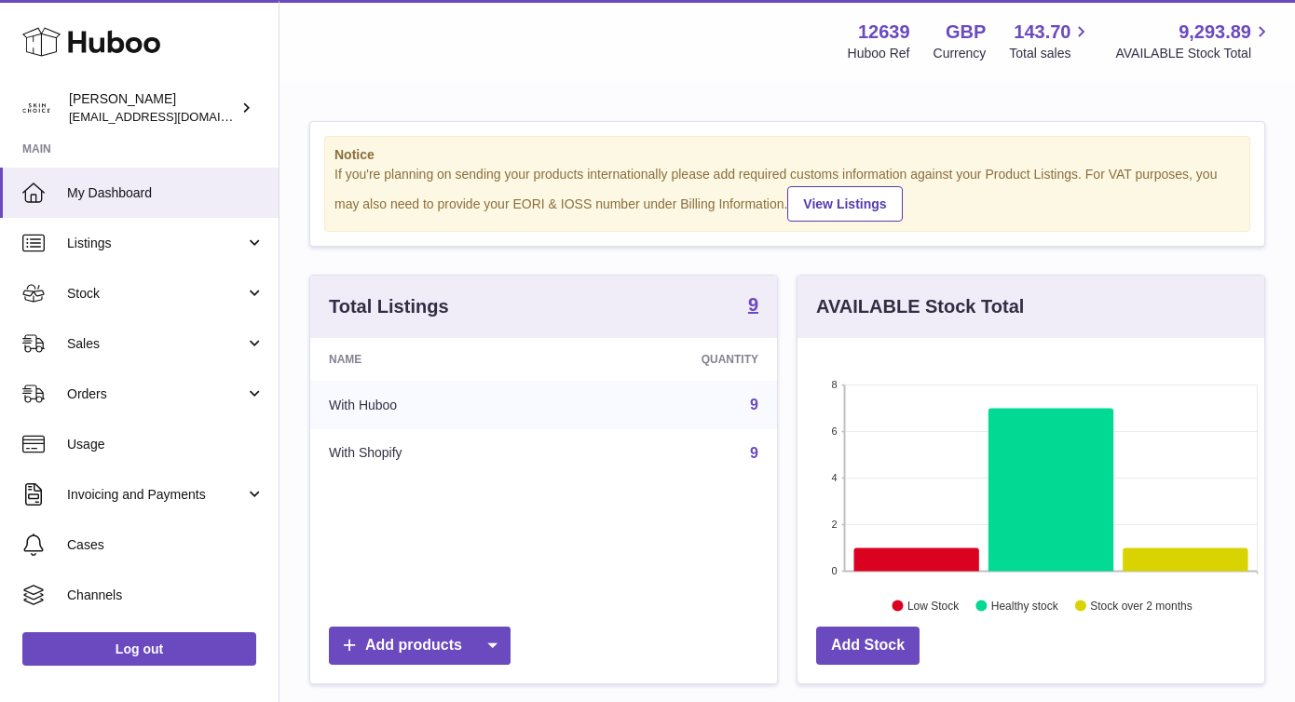
scroll to position [291, 467]
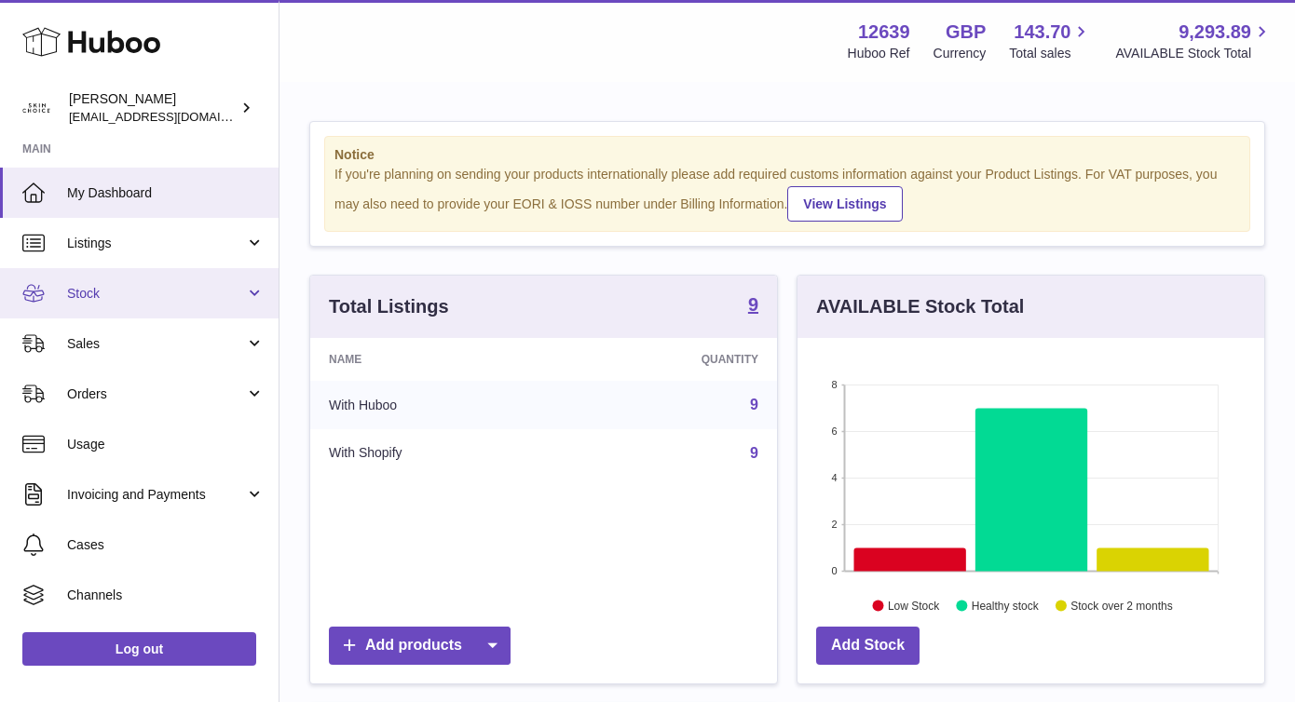
click at [156, 291] on span "Stock" at bounding box center [156, 294] width 178 height 18
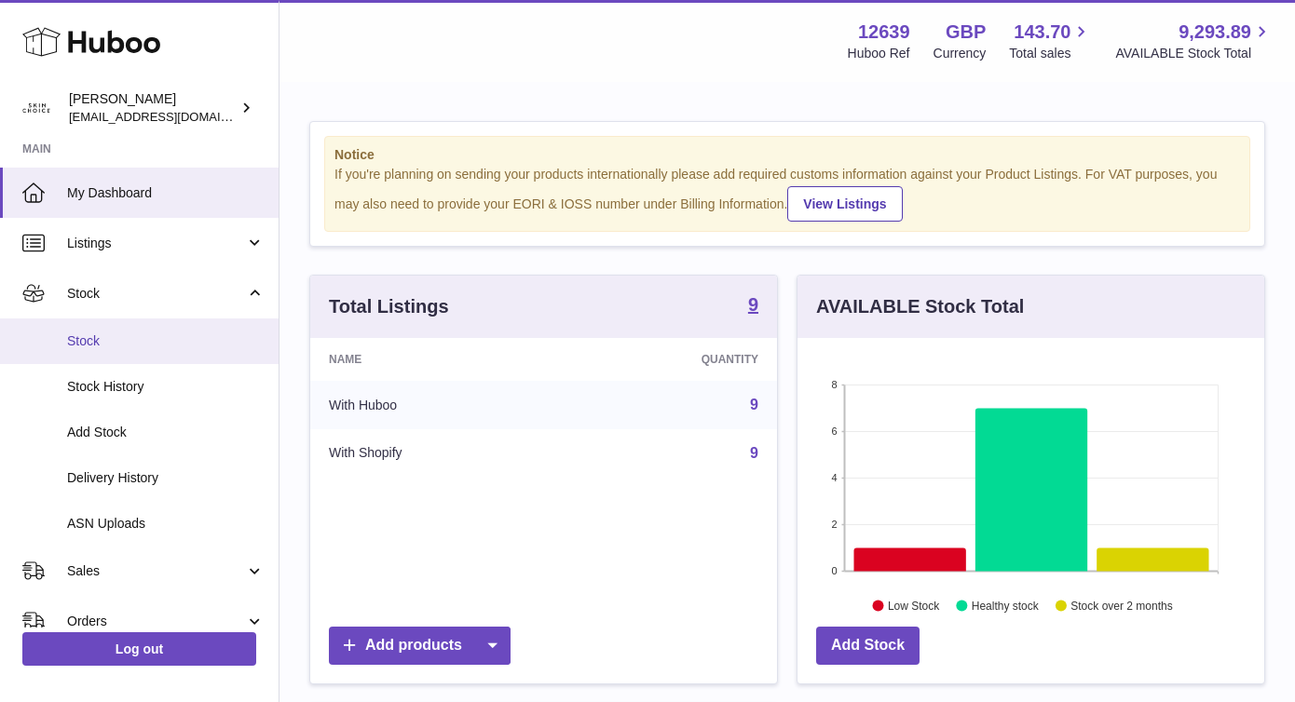
click at [156, 328] on link "Stock" at bounding box center [139, 342] width 279 height 46
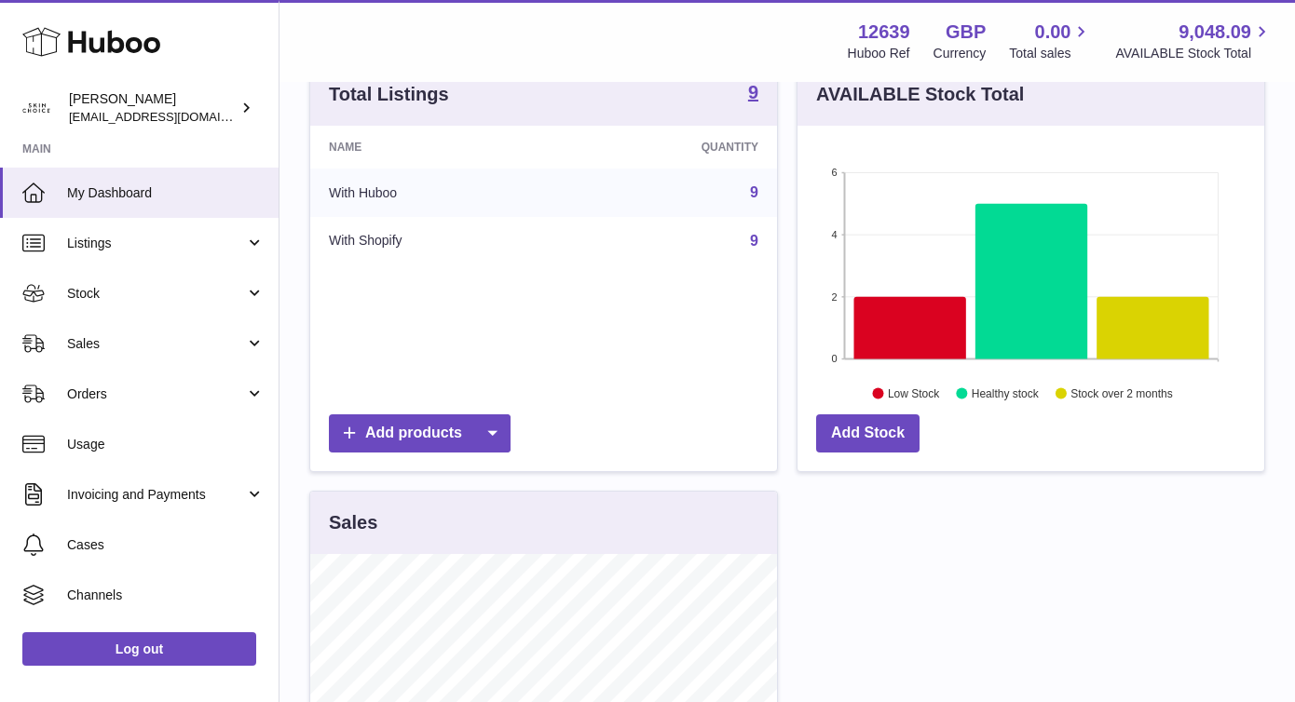
scroll to position [354, 0]
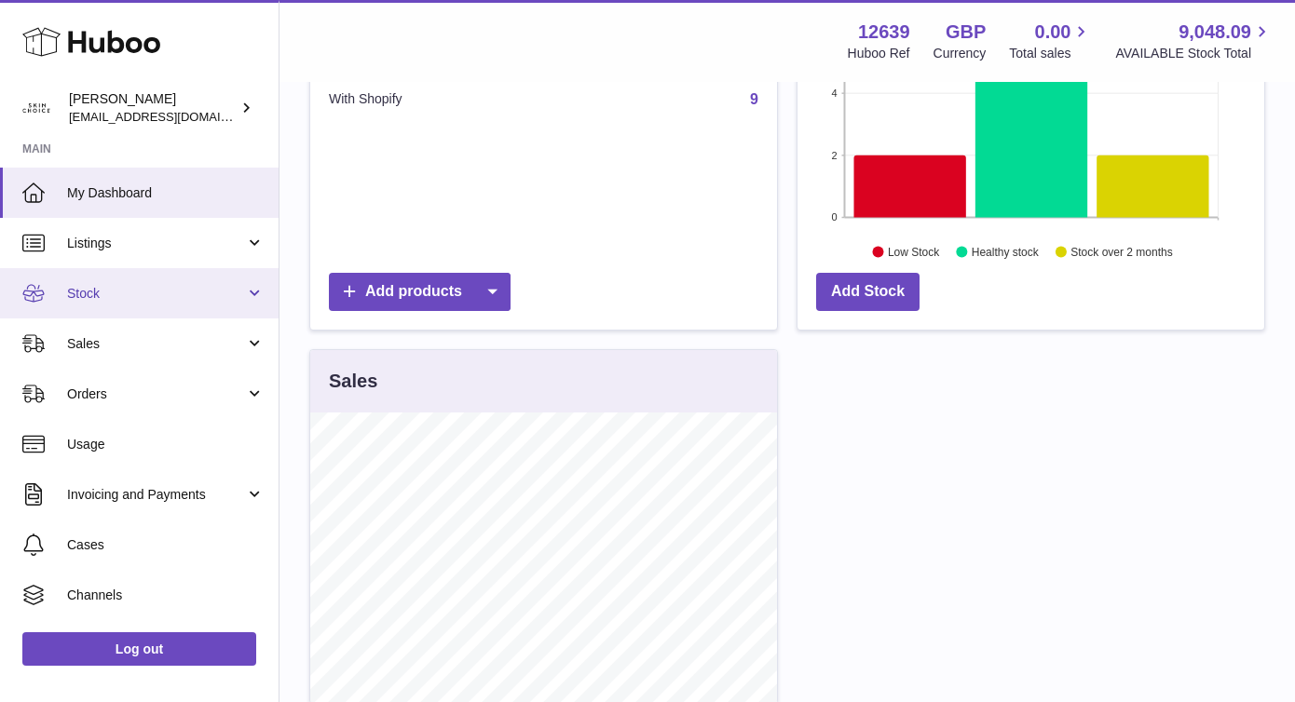
click at [232, 285] on span "Stock" at bounding box center [156, 294] width 178 height 18
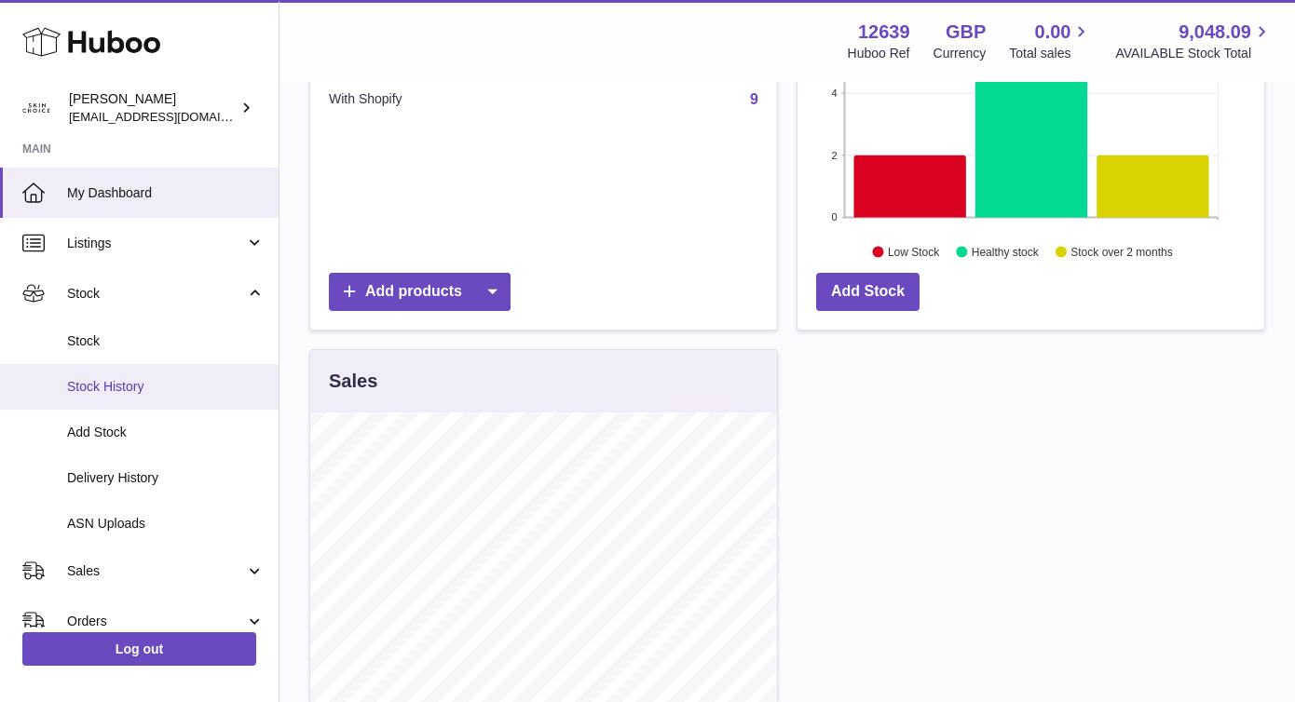
click at [221, 365] on link "Stock History" at bounding box center [139, 387] width 279 height 46
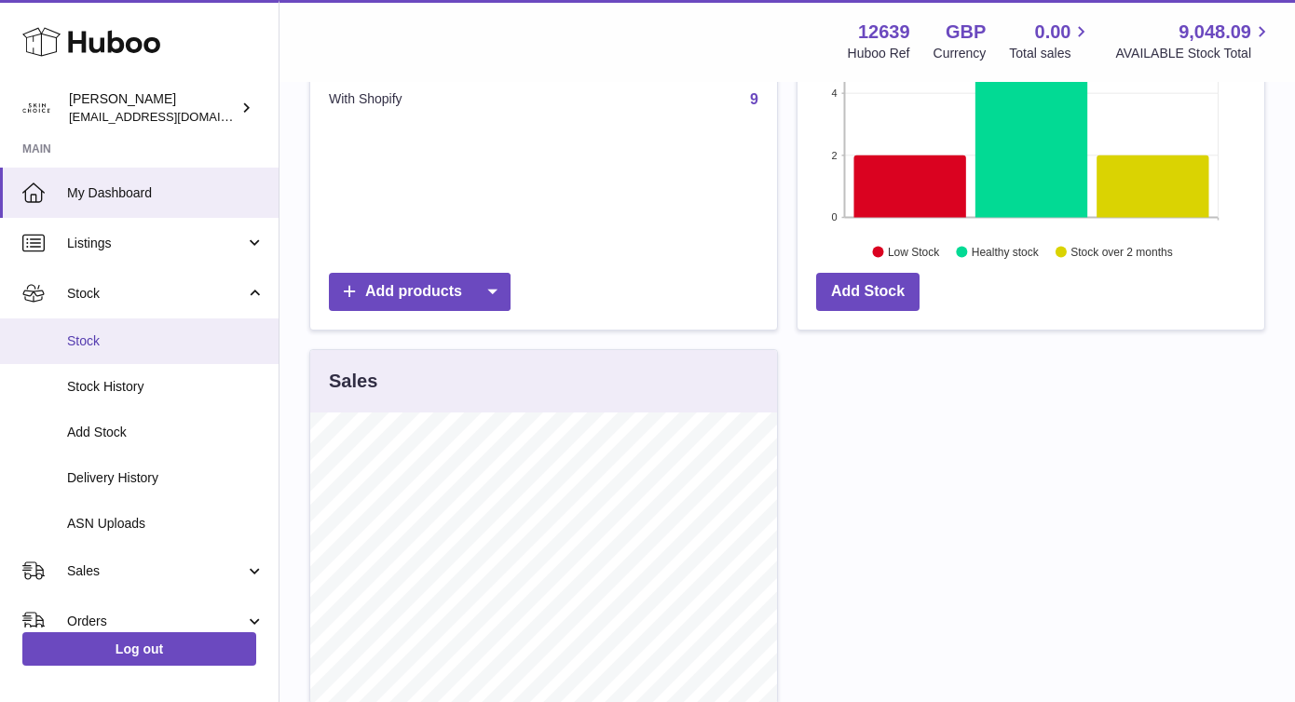
click at [223, 343] on span "Stock" at bounding box center [165, 342] width 197 height 18
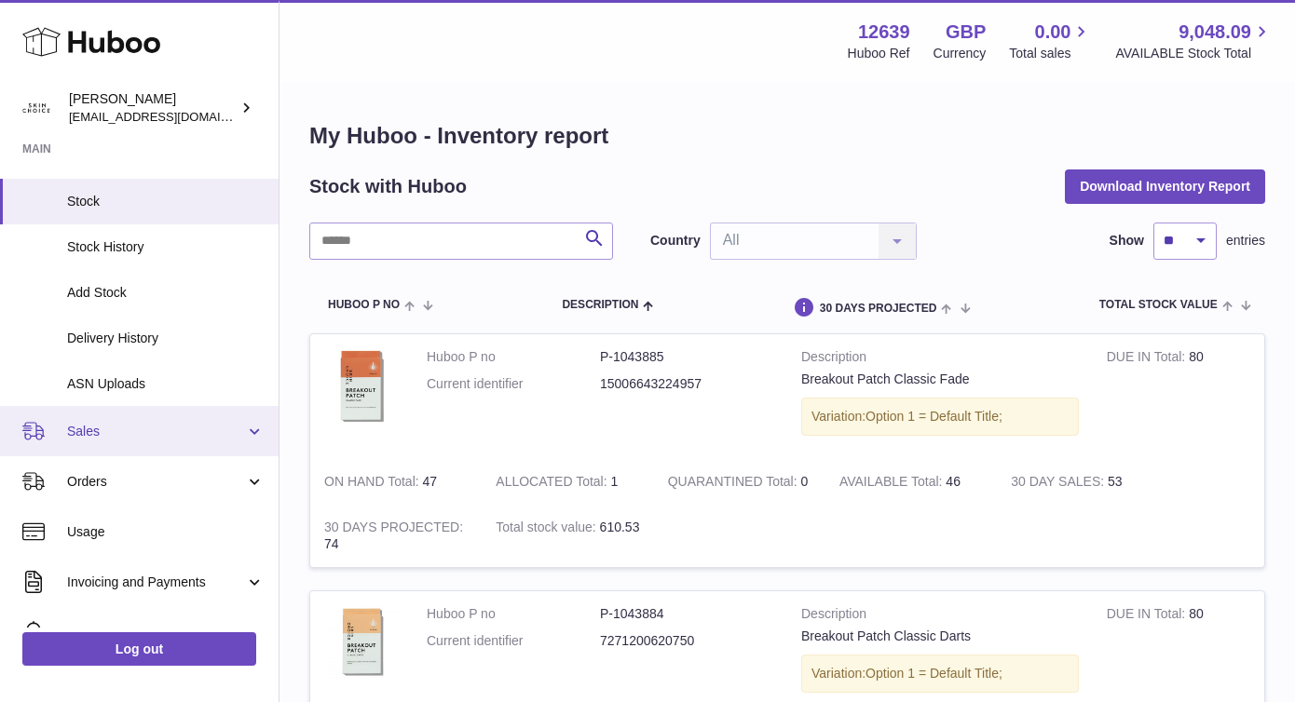
scroll to position [141, 0]
click at [124, 441] on link "Sales" at bounding box center [139, 430] width 279 height 50
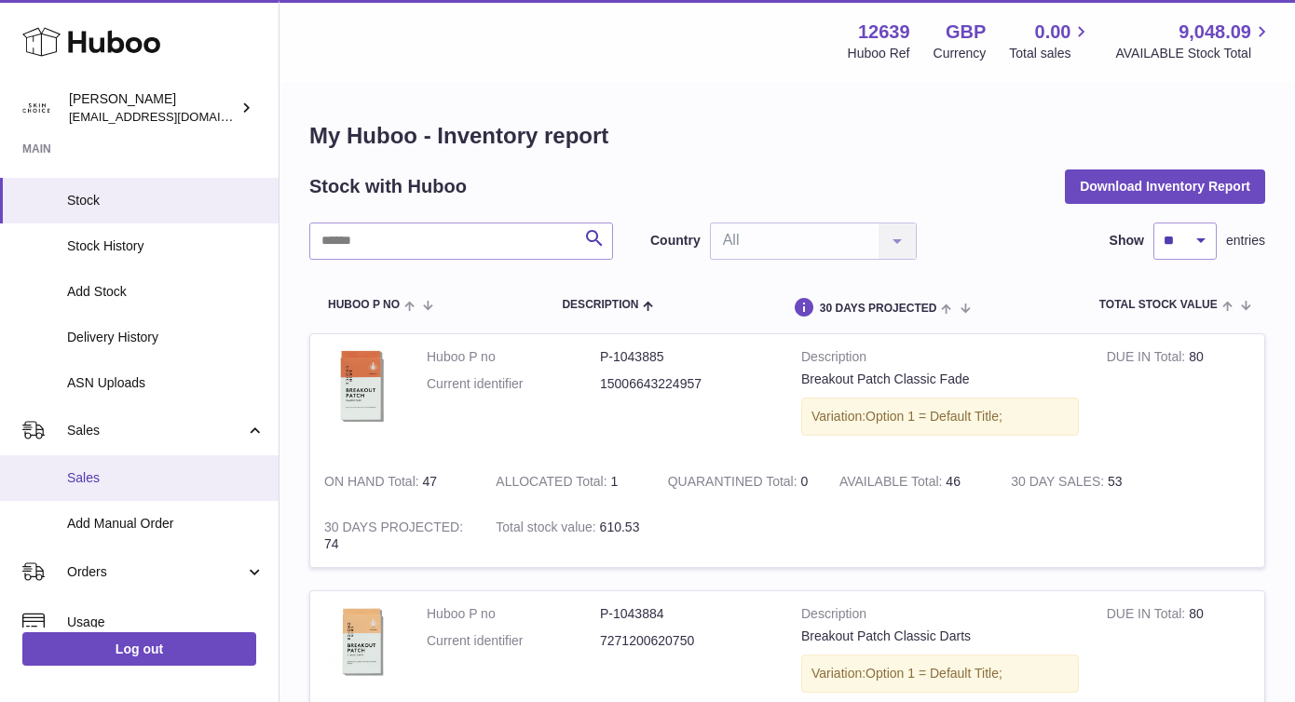
click at [117, 482] on span "Sales" at bounding box center [165, 478] width 197 height 18
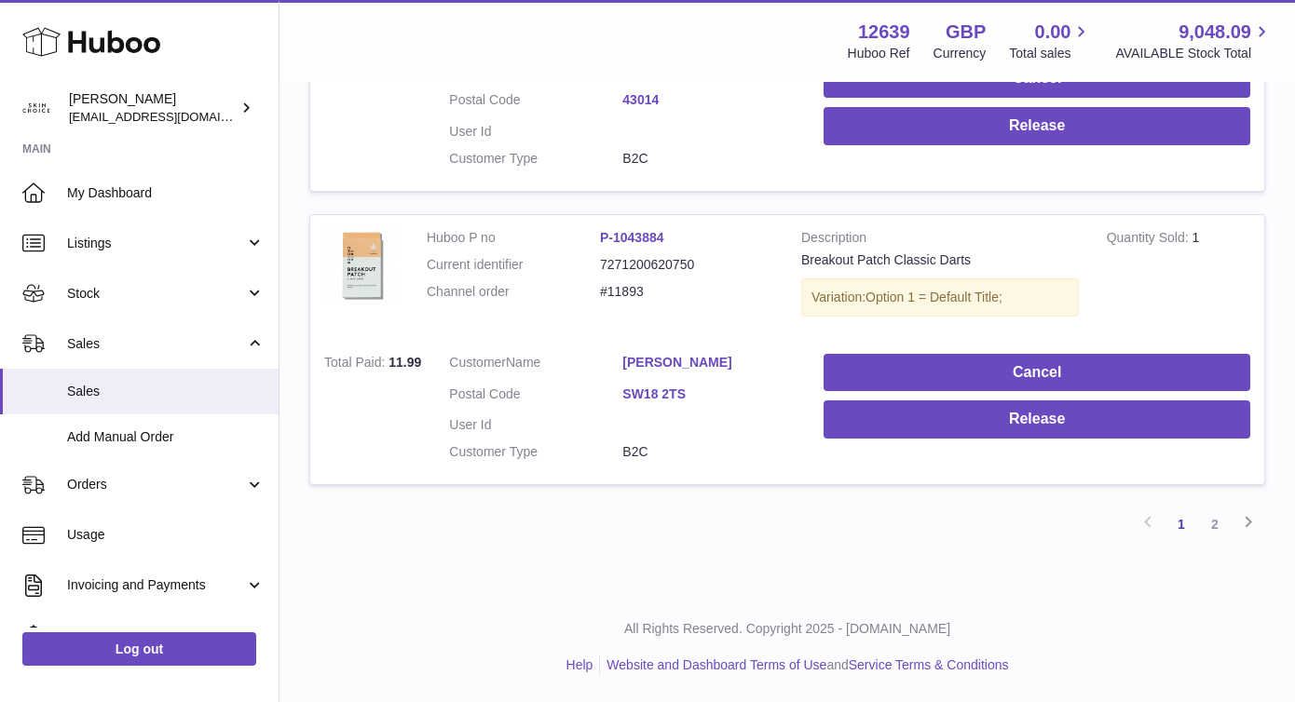
scroll to position [2763, 0]
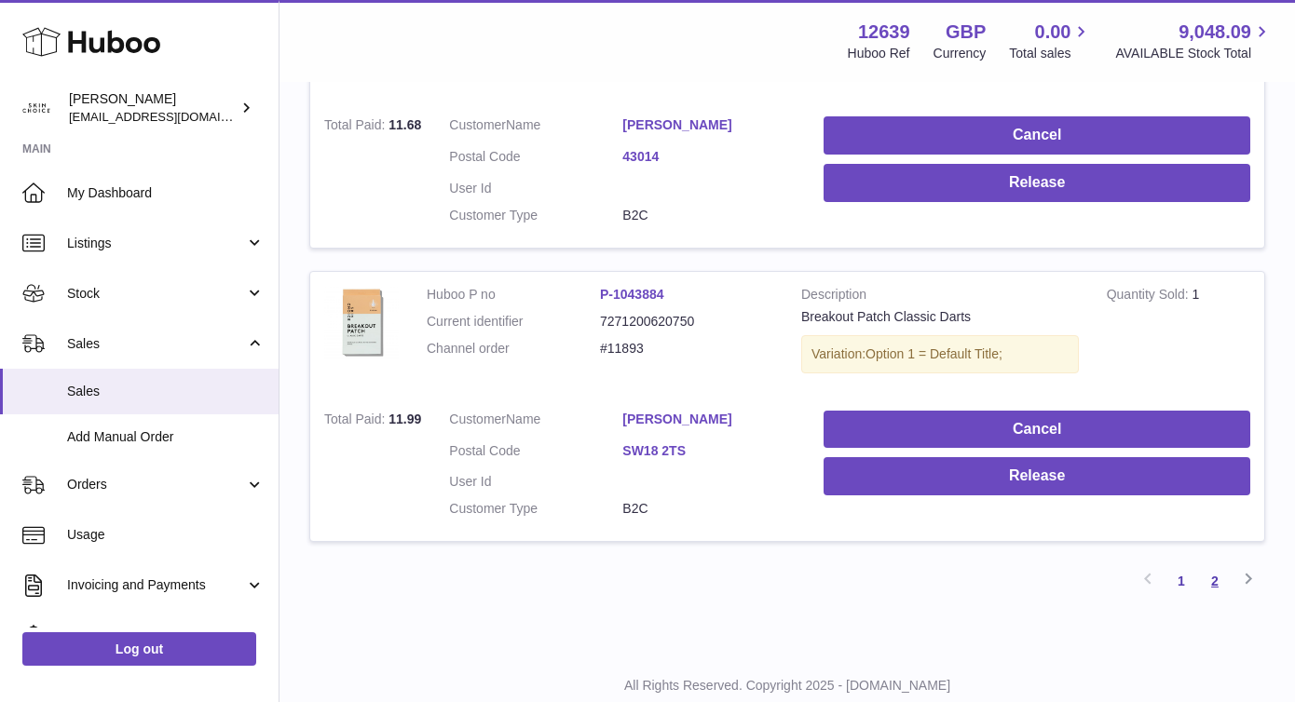
click at [1212, 578] on link "2" at bounding box center [1215, 581] width 34 height 34
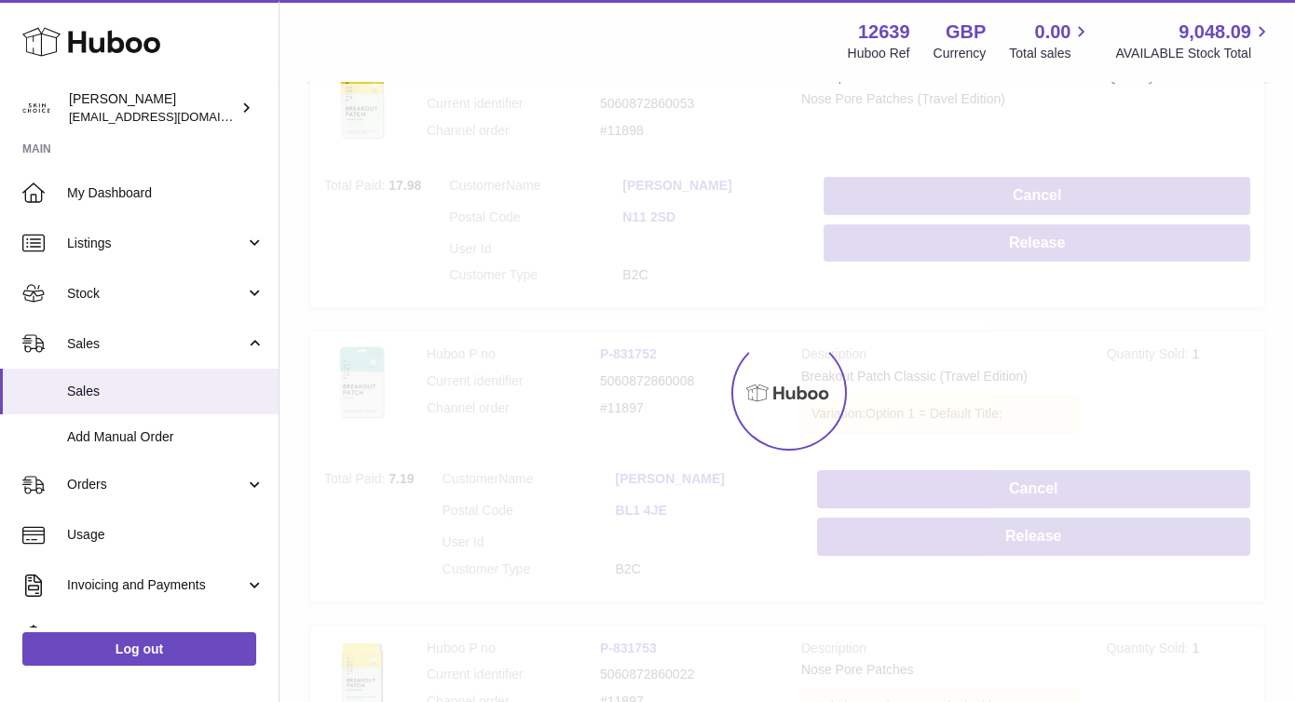
scroll to position [84, 0]
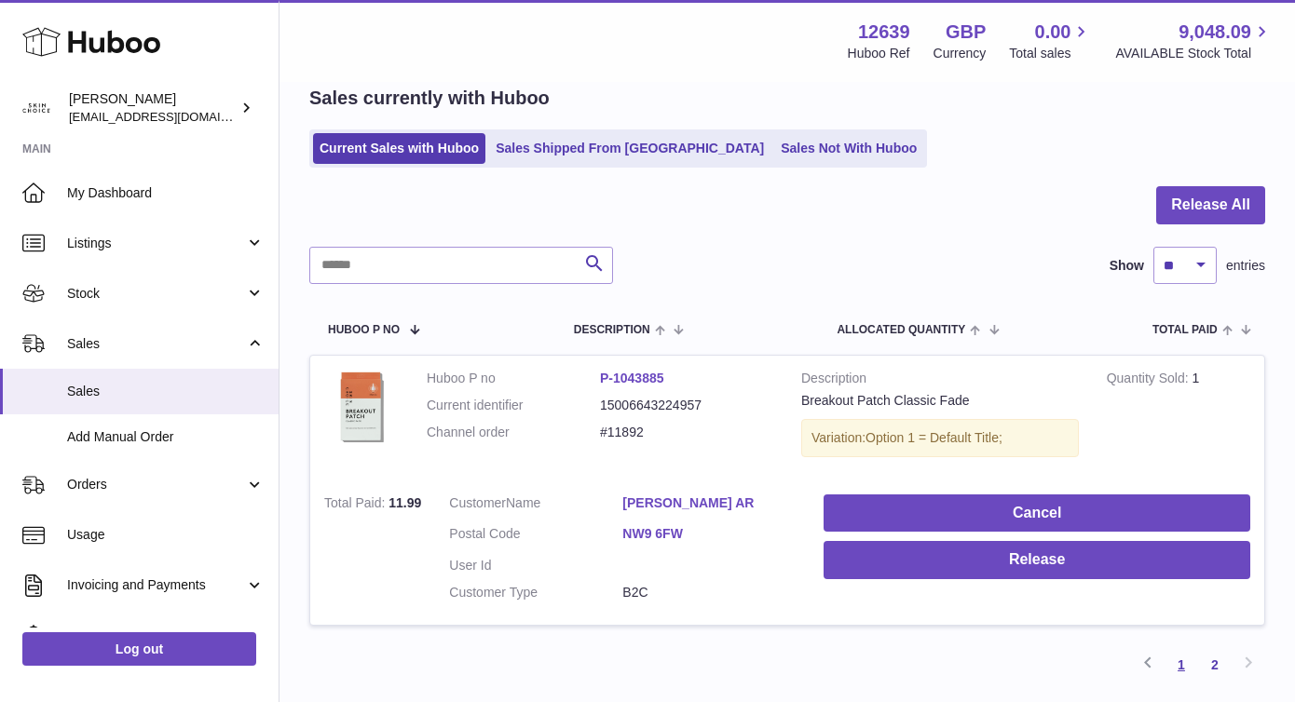
click at [1189, 669] on link "1" at bounding box center [1181, 665] width 34 height 34
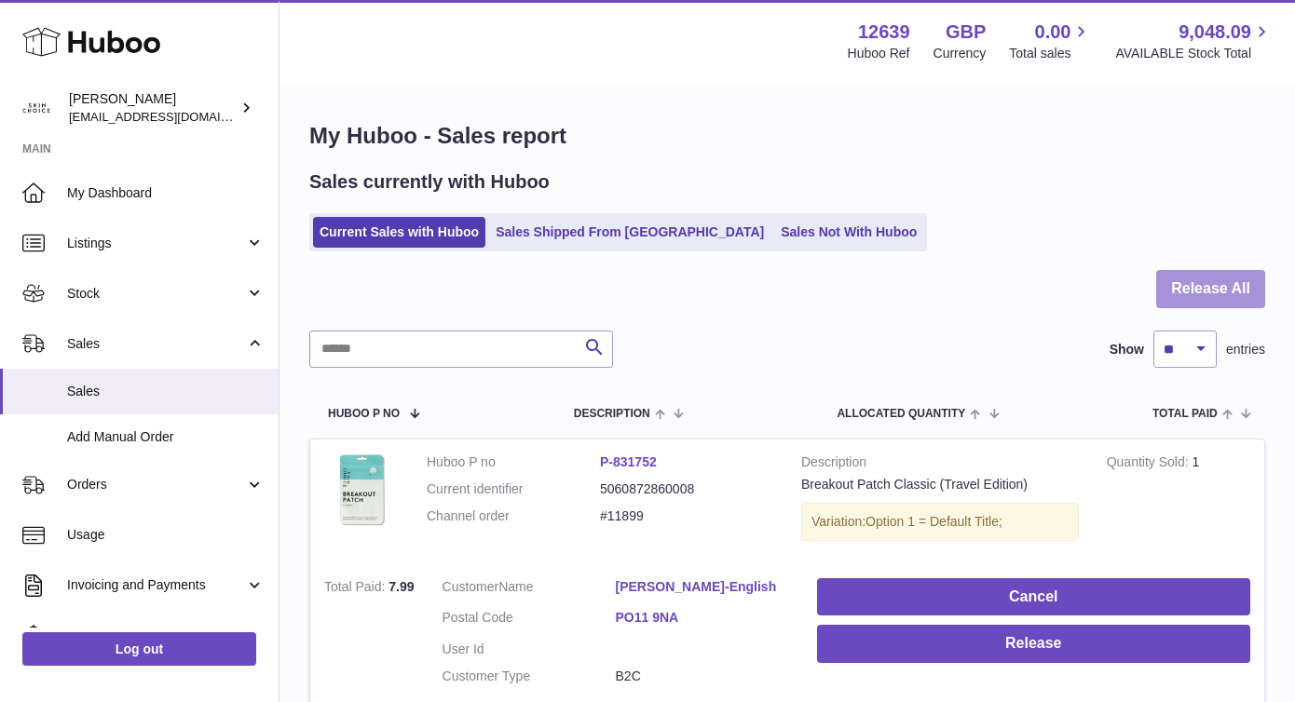
click at [1206, 279] on button "Release All" at bounding box center [1210, 289] width 109 height 38
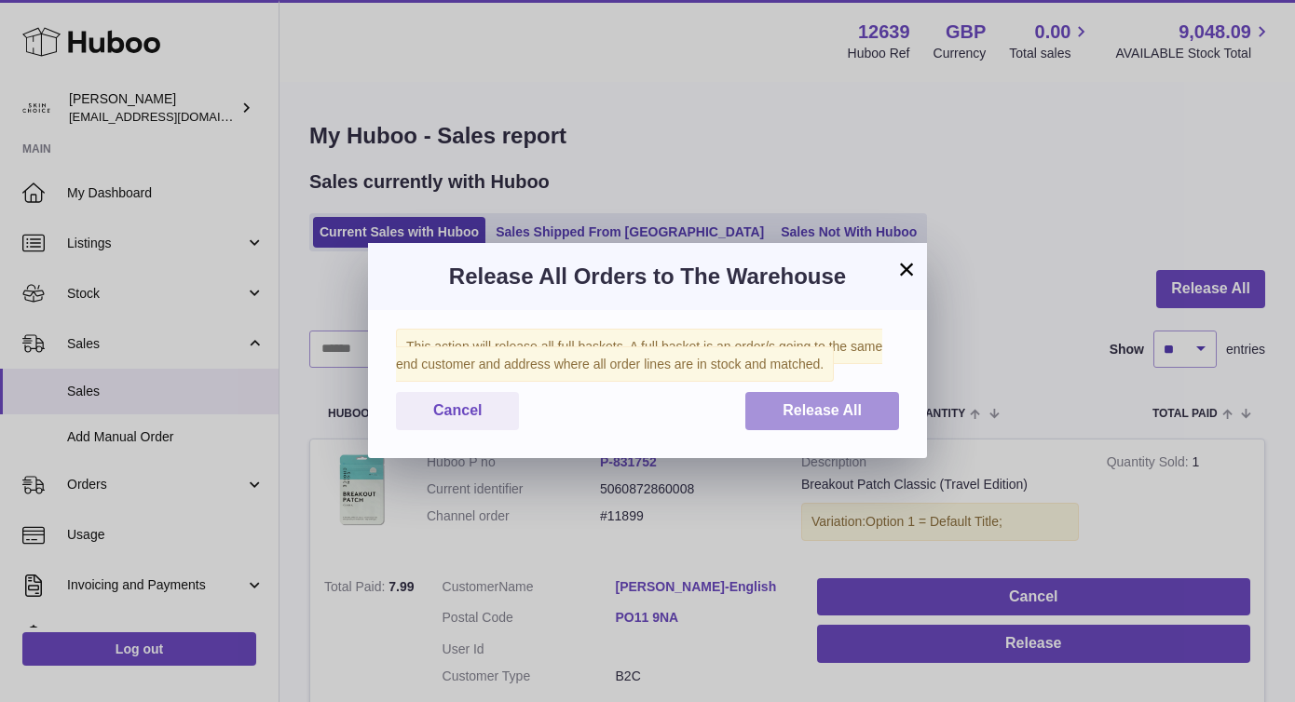
click at [843, 421] on button "Release All" at bounding box center [822, 411] width 154 height 38
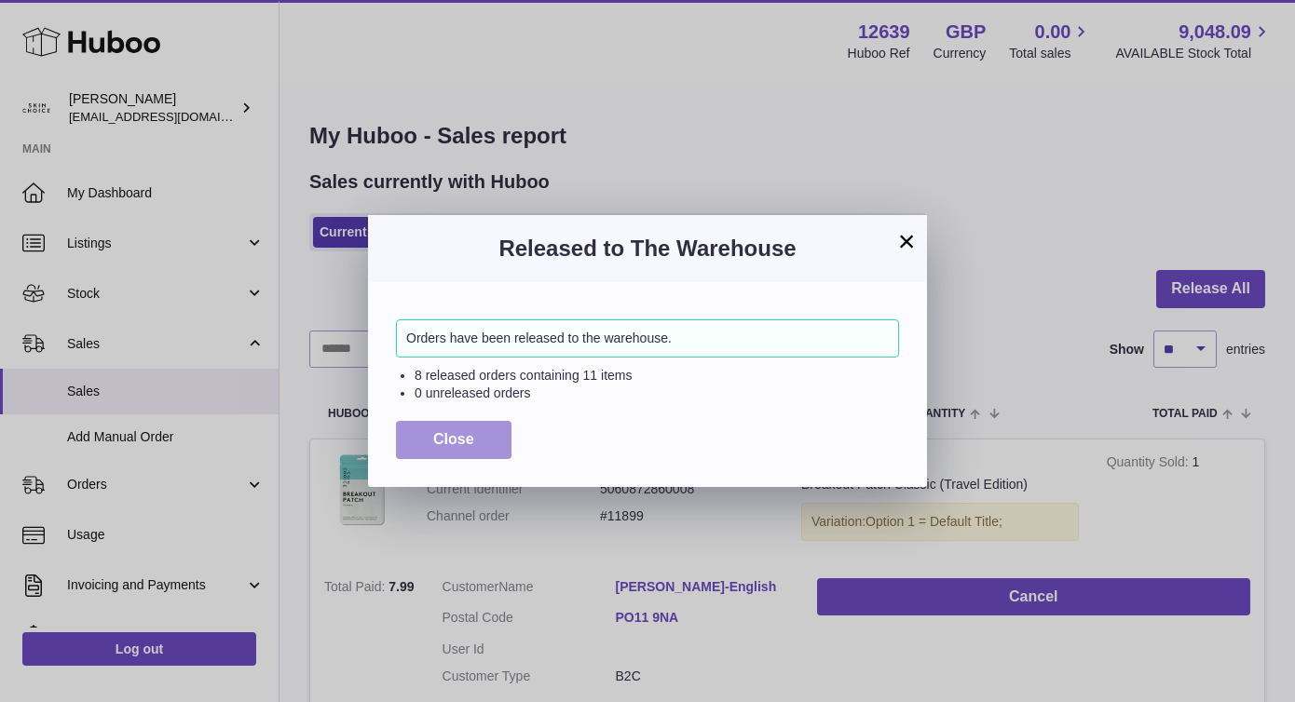
click at [438, 433] on span "Close" at bounding box center [453, 439] width 41 height 16
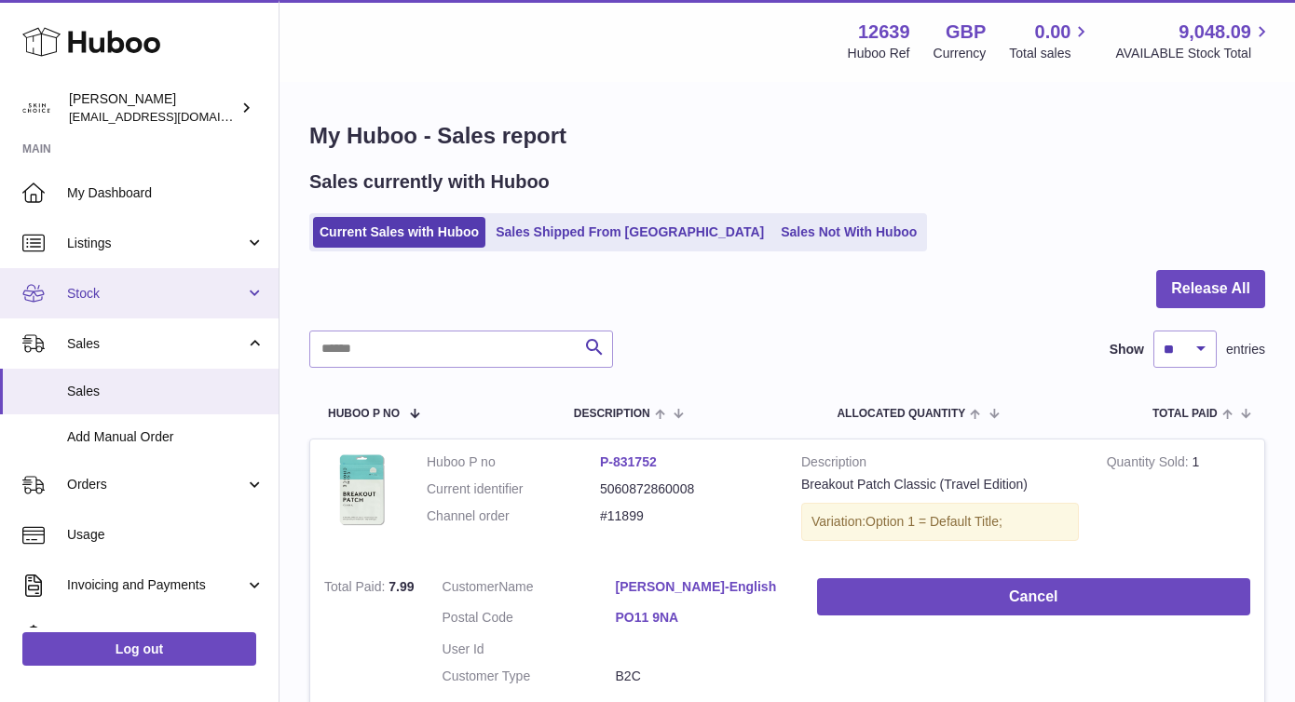
click at [162, 298] on span "Stock" at bounding box center [156, 294] width 178 height 18
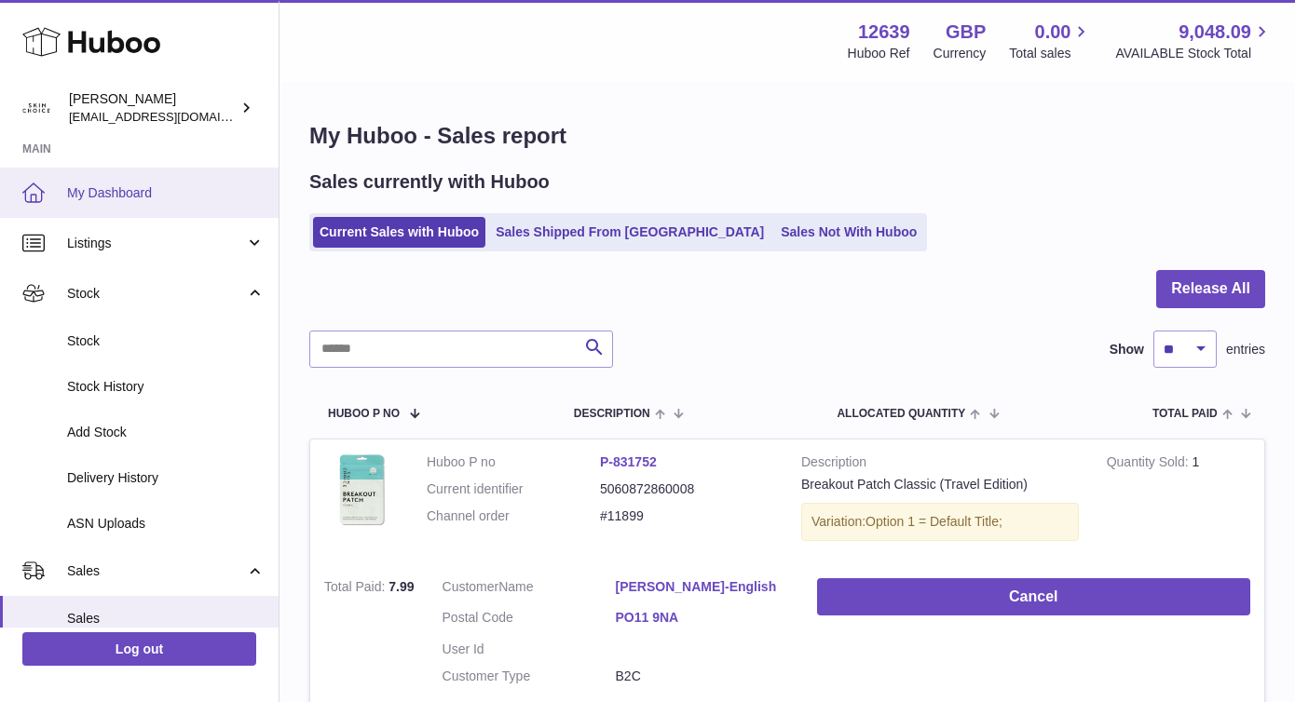
click at [167, 194] on span "My Dashboard" at bounding box center [165, 193] width 197 height 18
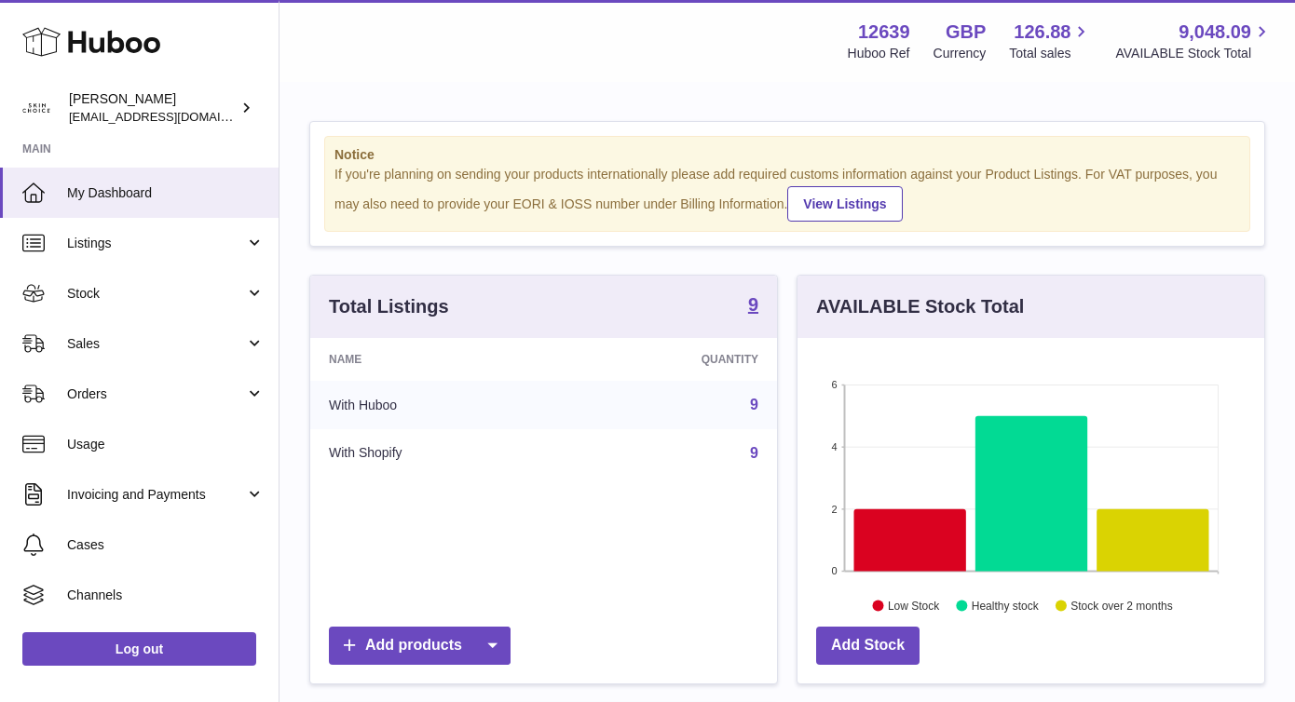
scroll to position [291, 467]
